Goal: Transaction & Acquisition: Obtain resource

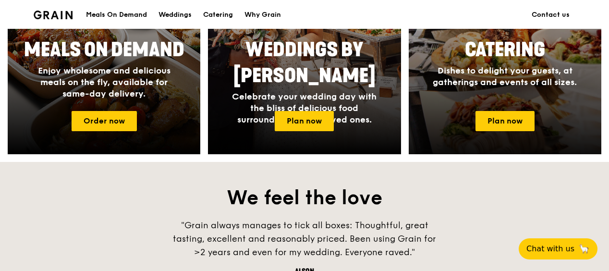
scroll to position [528, 0]
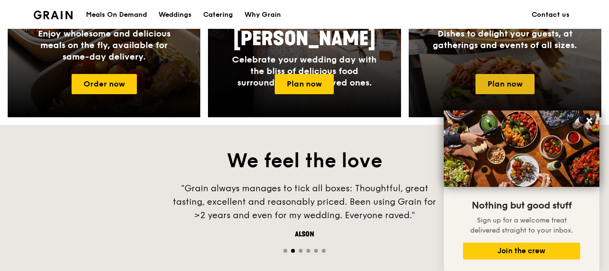
click at [511, 81] on link "Plan now" at bounding box center [504, 84] width 59 height 20
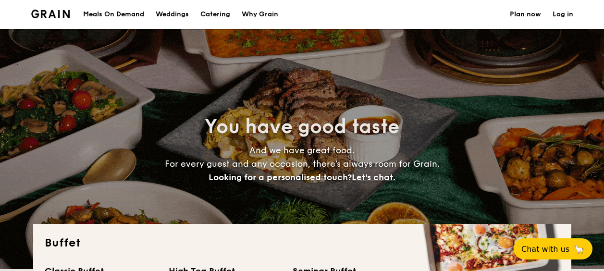
select select
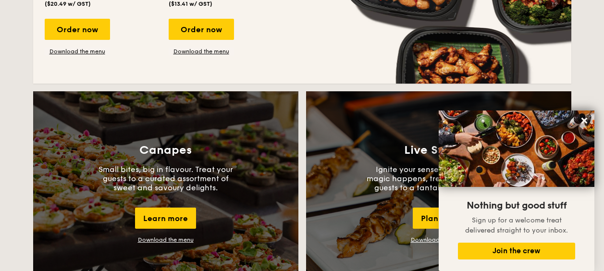
scroll to position [624, 0]
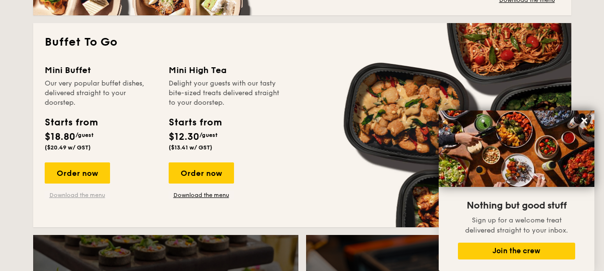
click at [80, 193] on link "Download the menu" at bounding box center [77, 195] width 65 height 8
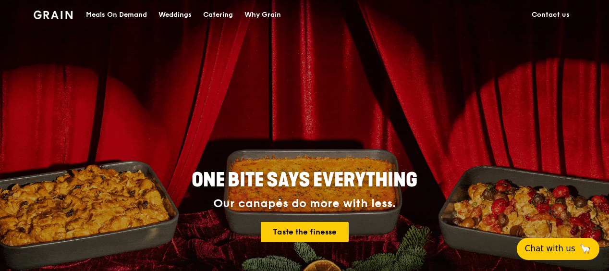
click at [541, 246] on span "Chat with us" at bounding box center [550, 248] width 50 height 12
